Goal: Communication & Community: Answer question/provide support

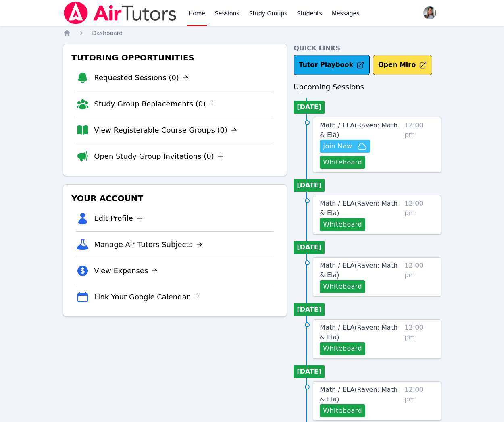
click at [351, 147] on span "Join Now" at bounding box center [337, 146] width 29 height 10
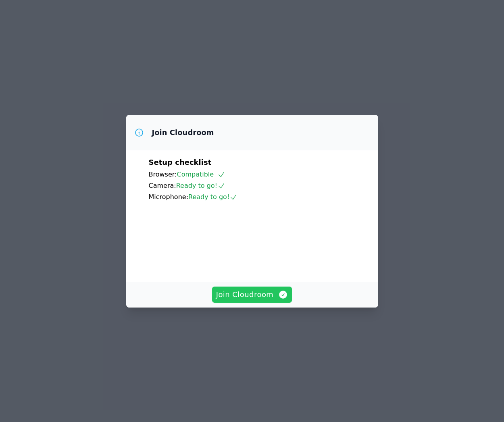
click at [255, 300] on span "Join Cloudroom" at bounding box center [252, 294] width 72 height 11
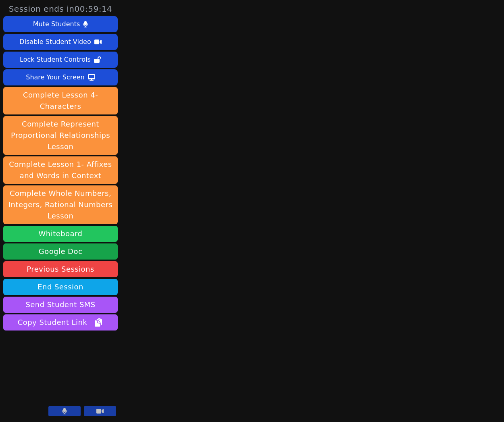
click at [72, 235] on button "Whiteboard" at bounding box center [60, 234] width 114 height 16
click at [58, 411] on button at bounding box center [64, 411] width 32 height 10
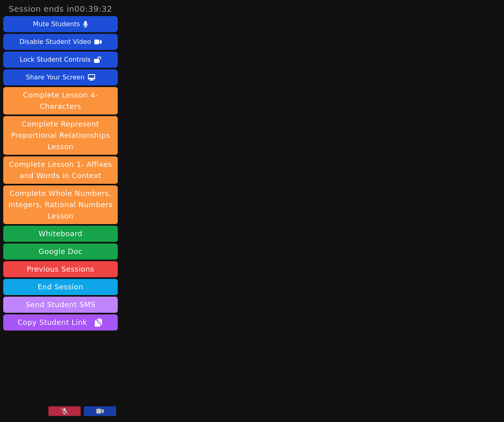
click at [91, 305] on button "Send Student SMS" at bounding box center [60, 305] width 114 height 16
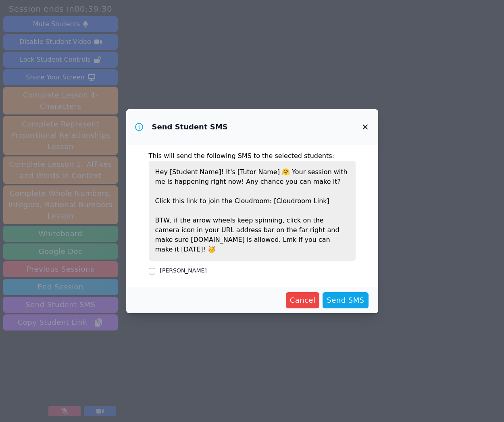
click at [187, 267] on label "RAVEN BROWN" at bounding box center [183, 270] width 47 height 6
click at [155, 268] on input "RAVEN BROWN" at bounding box center [152, 271] width 6 height 6
checkbox input "true"
click at [352, 295] on span "Send SMS" at bounding box center [344, 300] width 37 height 11
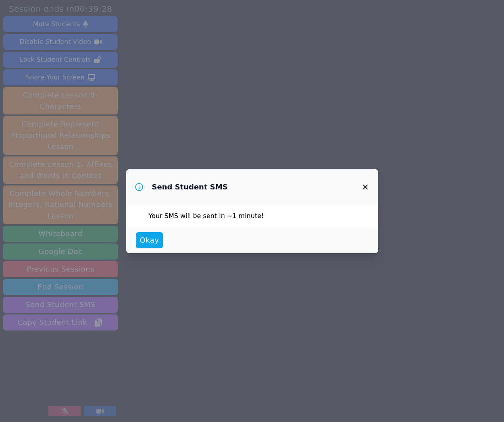
click at [368, 187] on icon "button" at bounding box center [365, 187] width 10 height 10
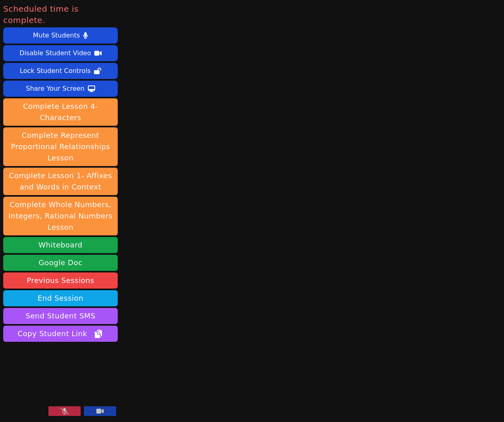
click at [63, 413] on icon at bounding box center [64, 411] width 8 height 6
click at [85, 290] on button "End Session" at bounding box center [60, 298] width 114 height 16
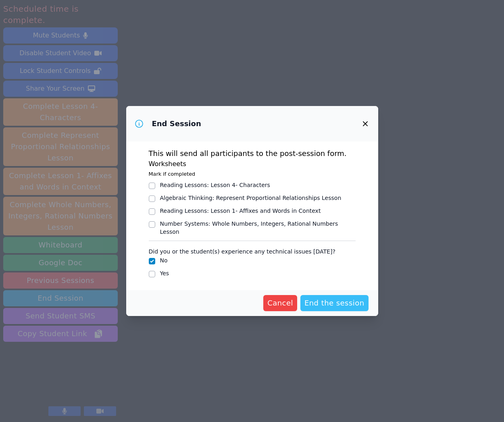
click at [329, 301] on span "End the session" at bounding box center [334, 302] width 60 height 11
